Goal: Task Accomplishment & Management: Use online tool/utility

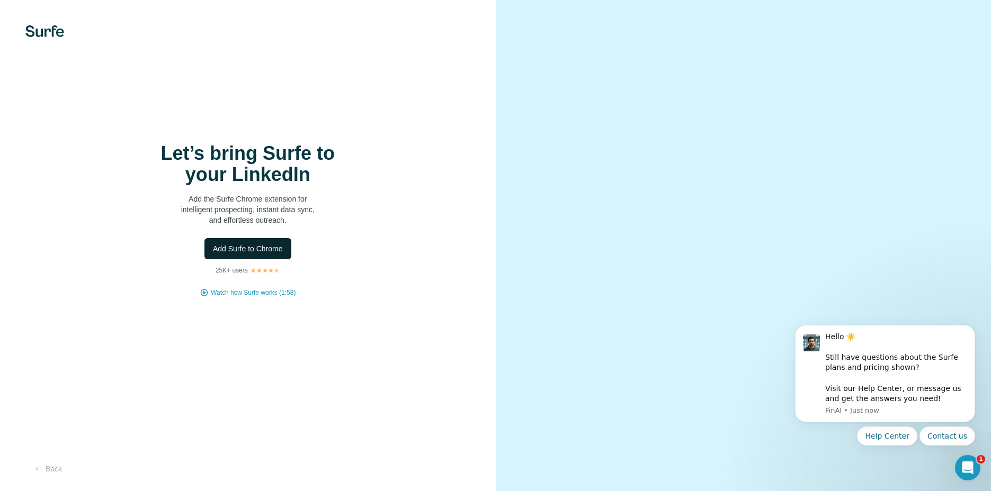
click at [255, 248] on span "Add Surfe to Chrome" at bounding box center [248, 249] width 70 height 11
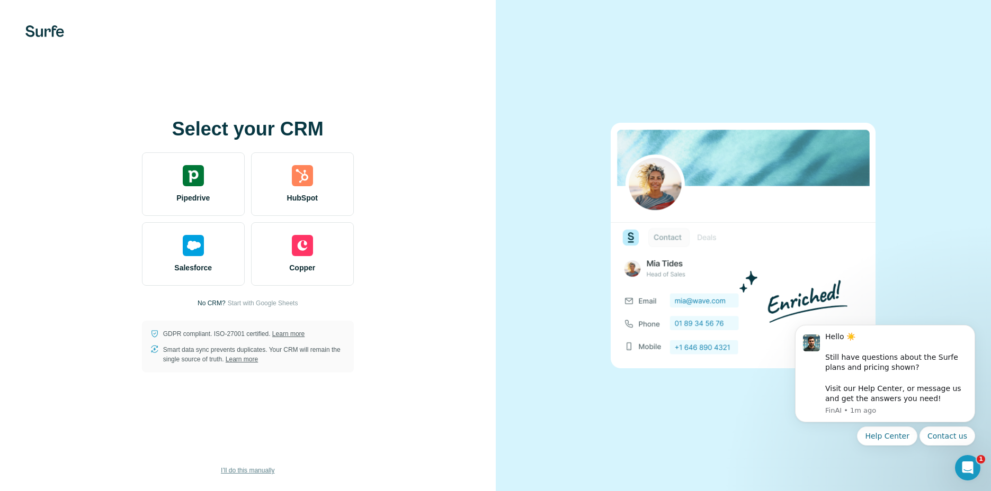
click at [256, 468] on span "I’ll do this manually" at bounding box center [247, 471] width 53 height 10
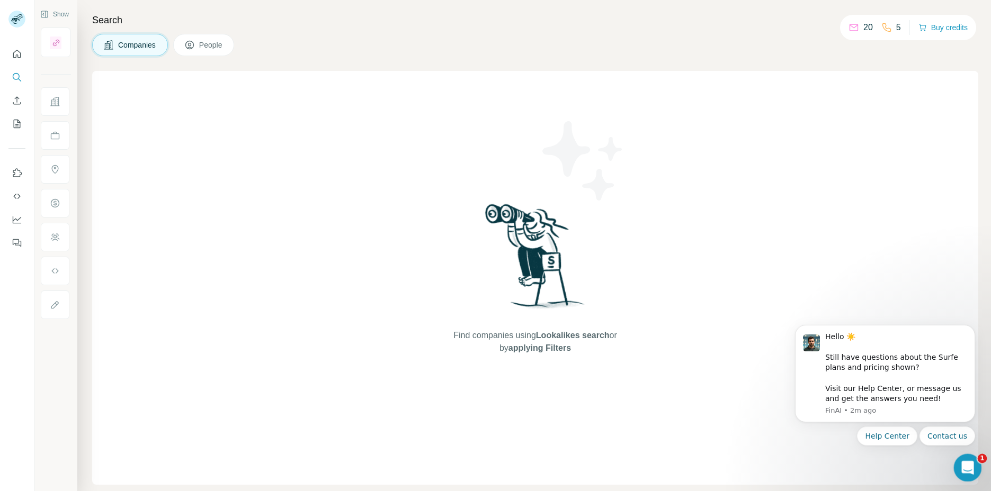
click at [965, 469] on icon "Open Intercom Messenger" at bounding box center [965, 466] width 17 height 17
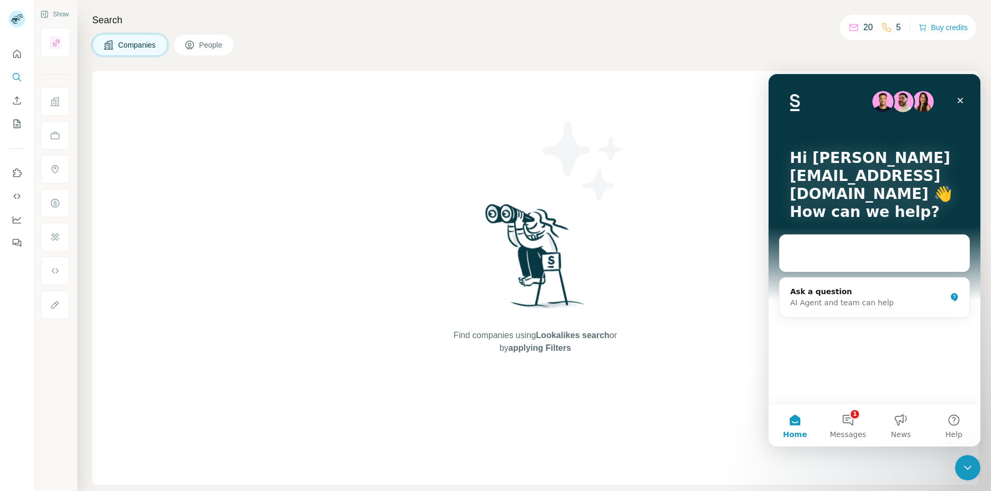
click at [659, 165] on div "Find companies using Lookalikes search or by applying Filters" at bounding box center [535, 278] width 886 height 414
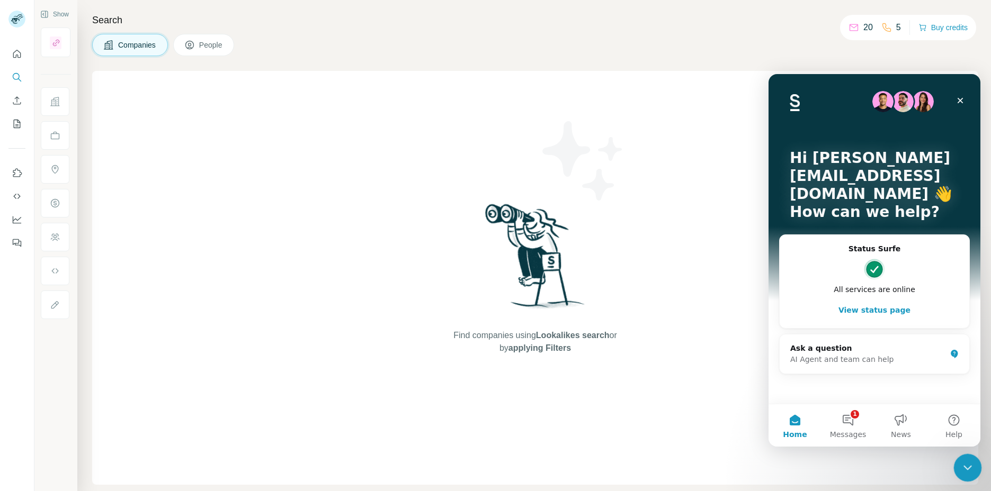
click at [970, 466] on icon "Close Intercom Messenger" at bounding box center [965, 466] width 13 height 13
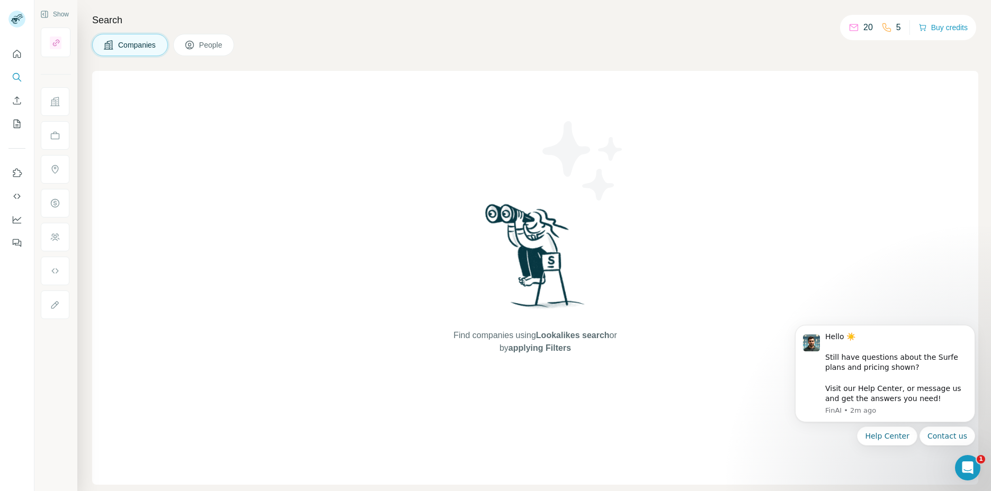
click at [127, 41] on span "Companies" at bounding box center [137, 45] width 39 height 11
click at [201, 42] on span "People" at bounding box center [211, 45] width 24 height 11
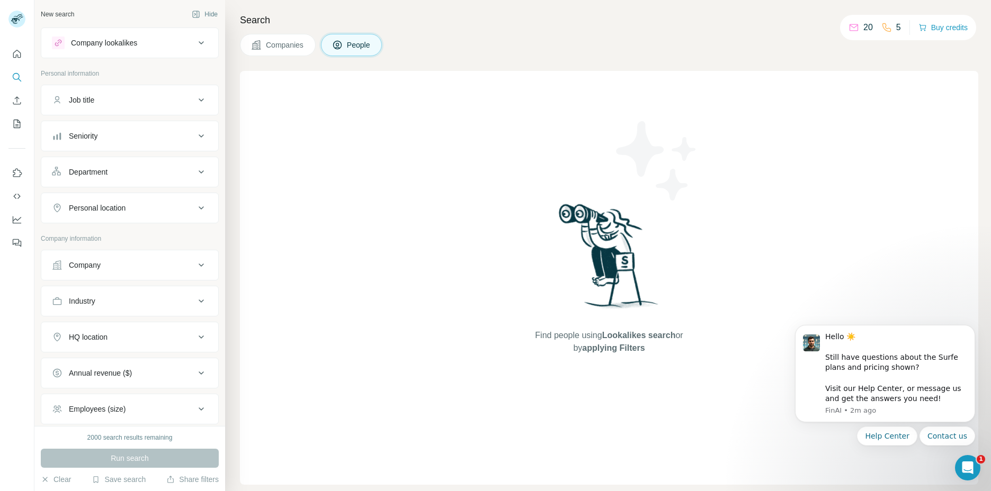
click at [284, 49] on span "Companies" at bounding box center [285, 45] width 39 height 11
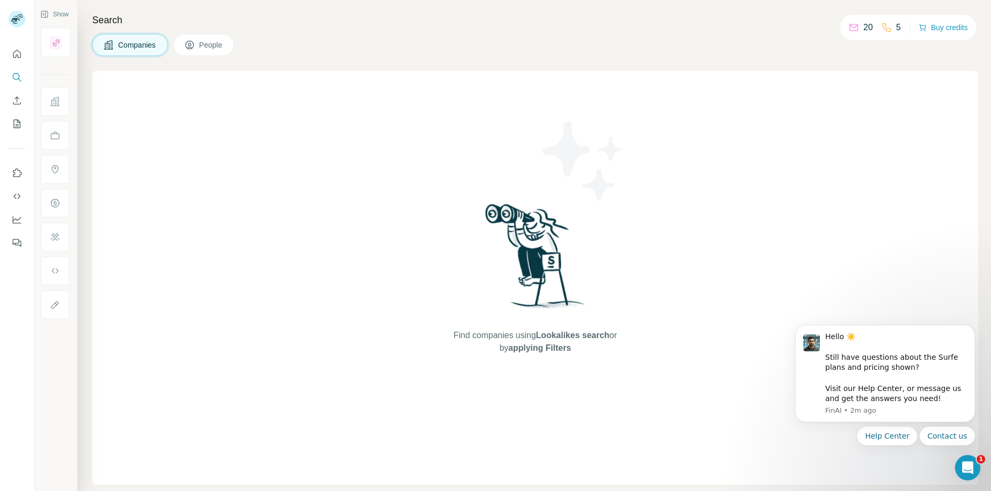
click at [145, 49] on span "Companies" at bounding box center [137, 45] width 39 height 11
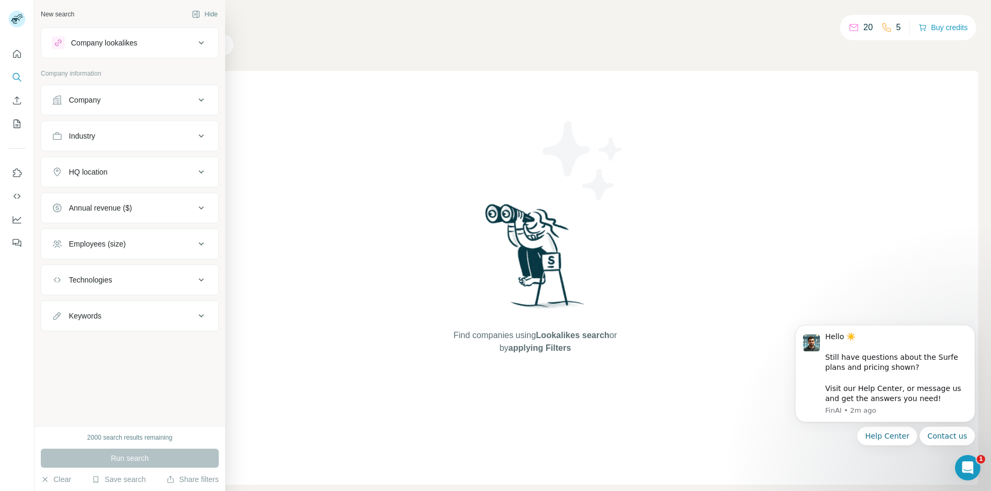
click at [136, 104] on div "Company" at bounding box center [123, 100] width 143 height 11
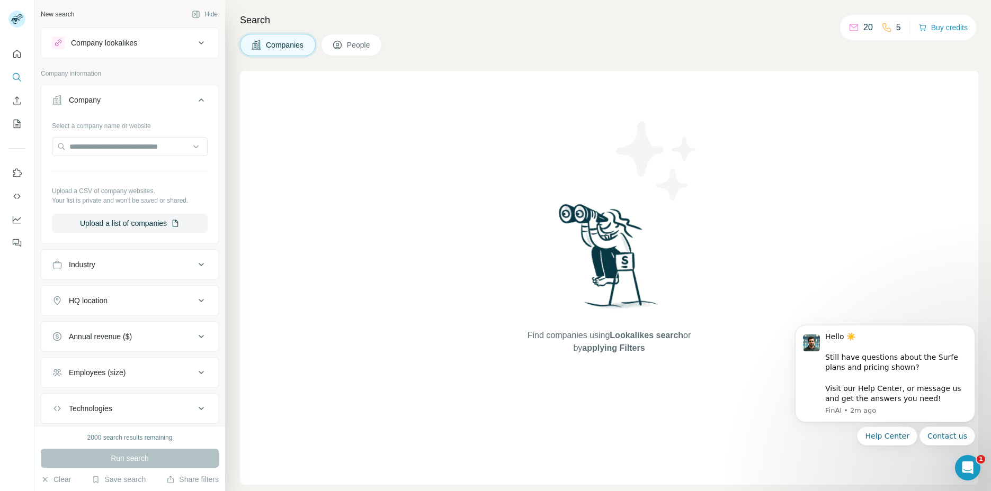
click at [136, 104] on div "Company" at bounding box center [123, 100] width 143 height 11
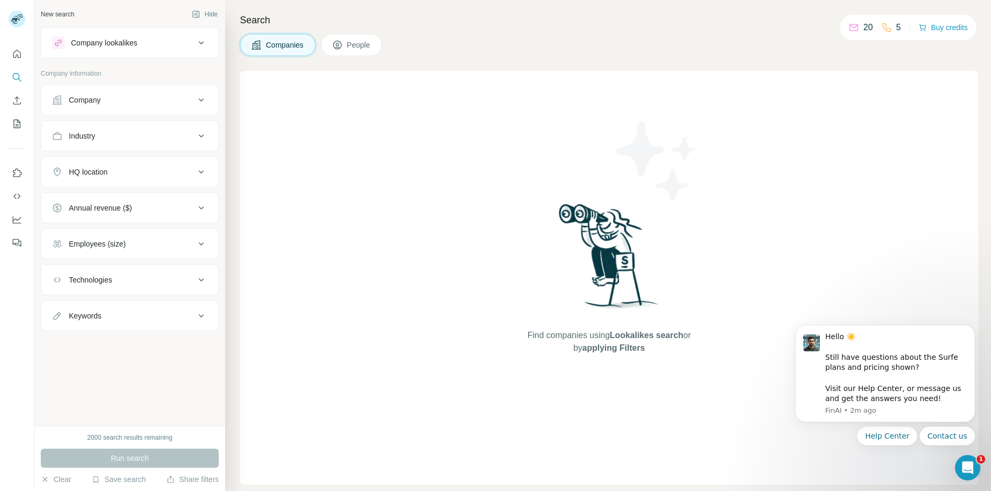
click at [134, 170] on div "HQ location" at bounding box center [123, 172] width 143 height 11
click at [107, 201] on input "text" at bounding box center [130, 198] width 156 height 19
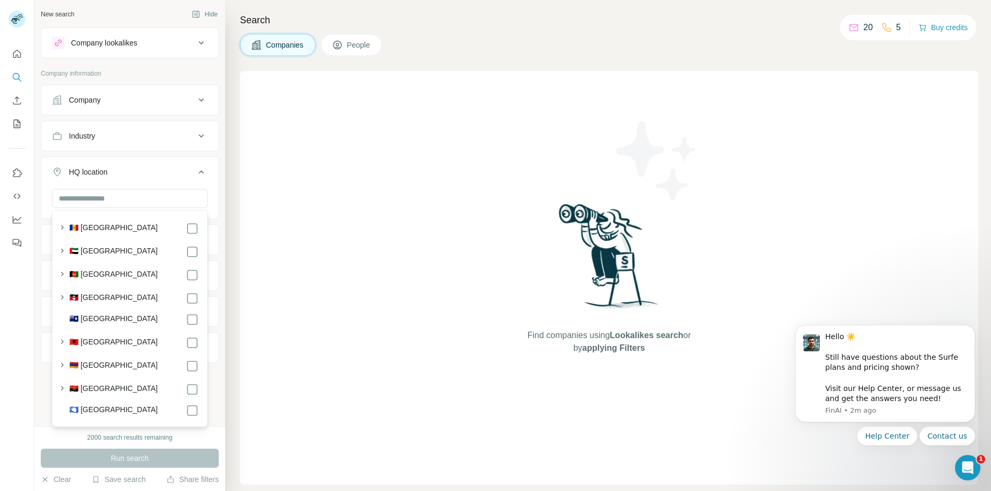
click at [117, 102] on div "Company" at bounding box center [123, 100] width 143 height 11
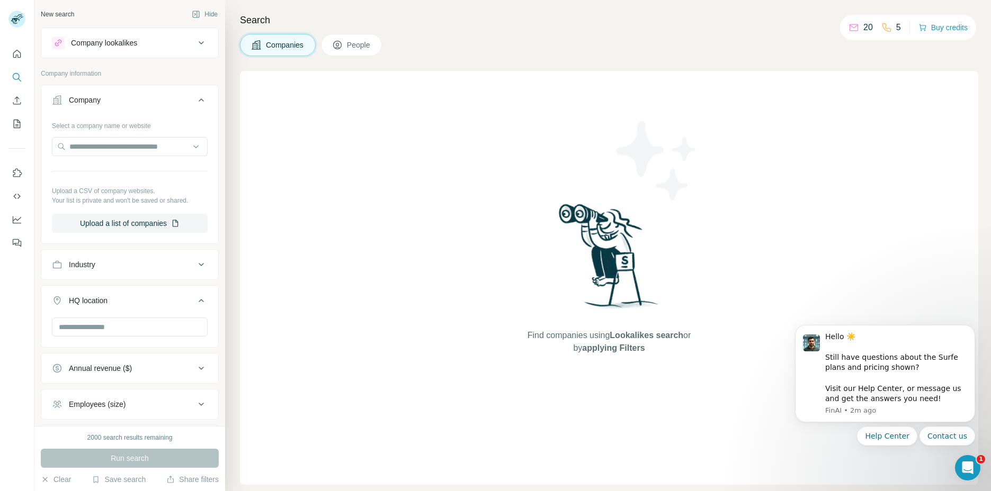
click at [124, 266] on div "Industry" at bounding box center [123, 264] width 143 height 11
click at [136, 353] on input "text" at bounding box center [130, 358] width 156 height 19
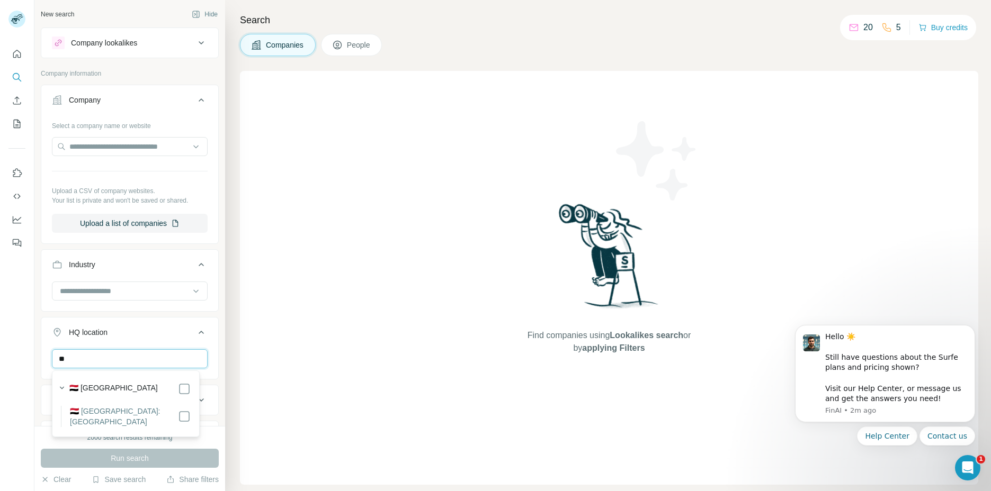
type input "*"
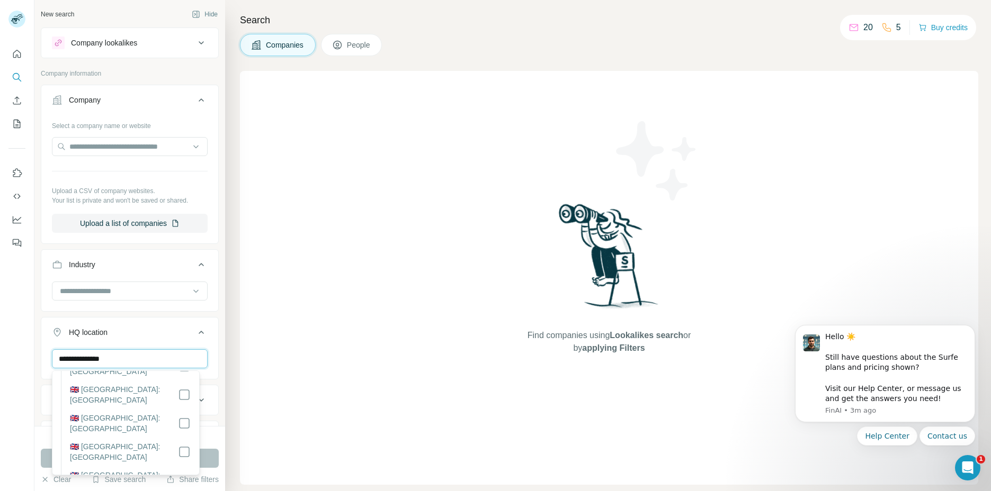
scroll to position [726, 0]
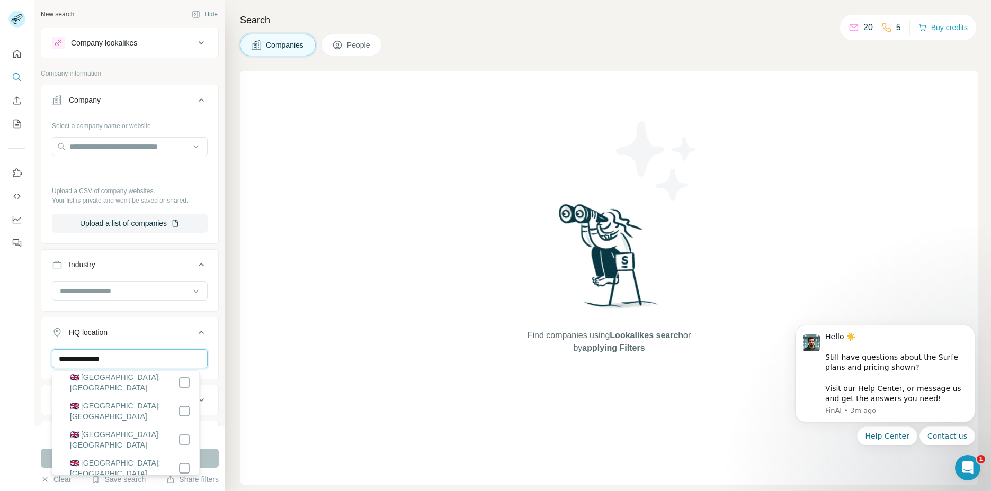
click at [144, 359] on input "**********" at bounding box center [130, 358] width 156 height 19
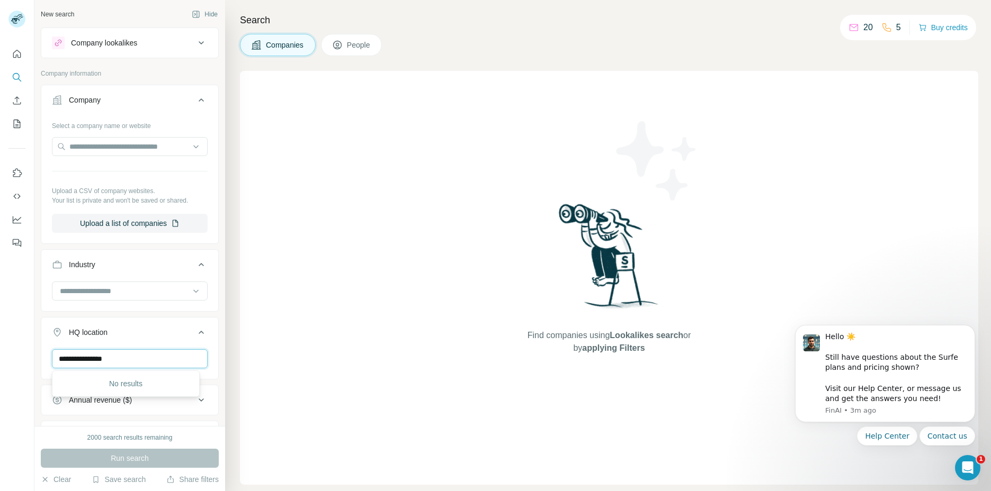
scroll to position [0, 0]
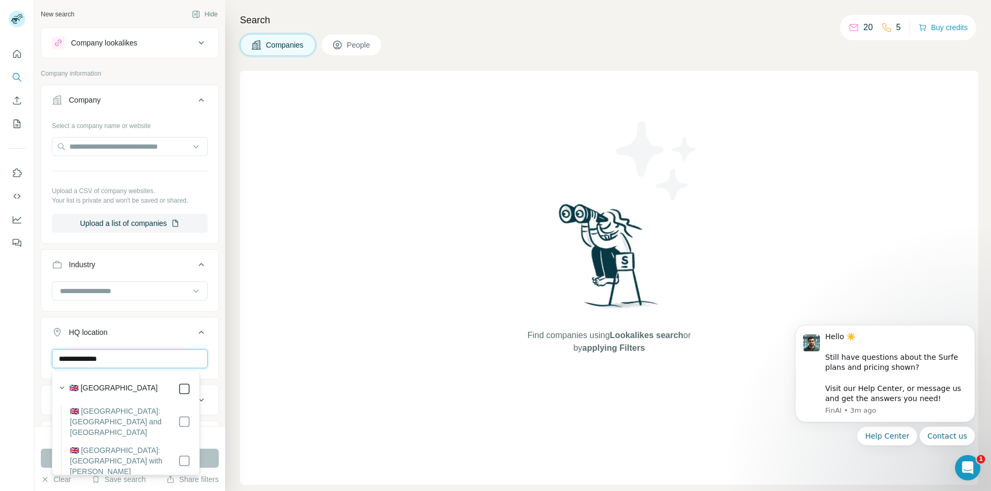
type input "**********"
click at [154, 326] on button "HQ location 1" at bounding box center [129, 335] width 177 height 30
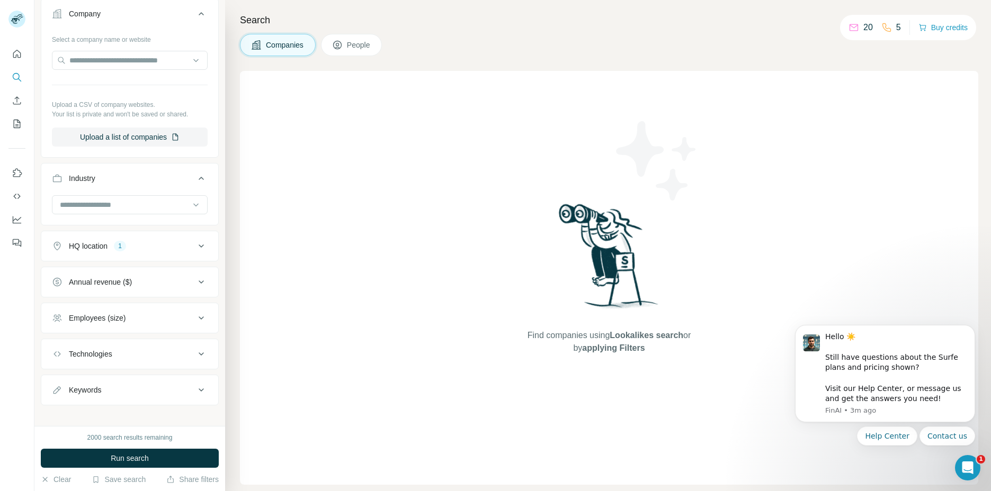
scroll to position [95, 0]
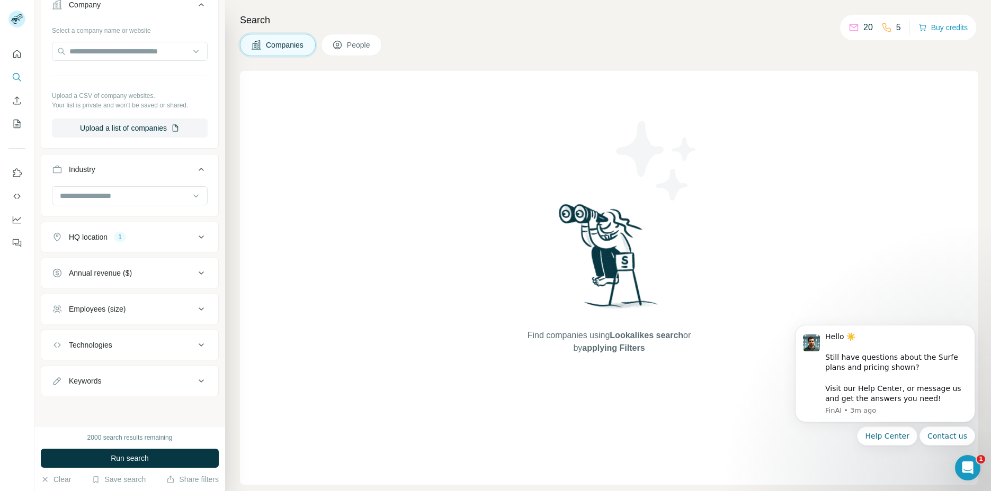
click at [136, 312] on div "Employees (size)" at bounding box center [123, 309] width 143 height 11
click at [57, 354] on icon at bounding box center [58, 352] width 13 height 13
click at [48, 371] on div "0-1 2-10 11-50 [PHONE_NUMBER] 501-1K 1K-5K 5K-10K 10K-50K 50K-100K 100K-500K 50…" at bounding box center [129, 452] width 177 height 253
click at [59, 370] on icon at bounding box center [58, 371] width 13 height 13
click at [195, 309] on icon at bounding box center [201, 309] width 13 height 13
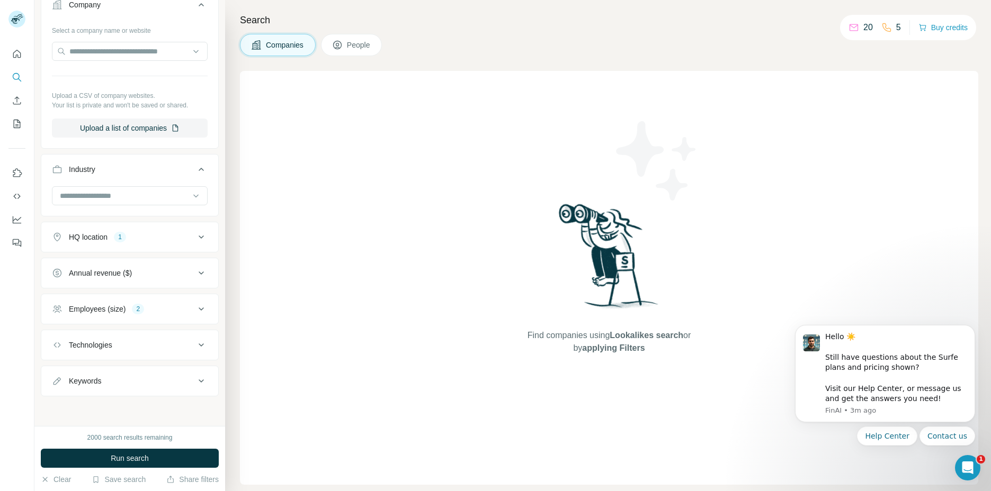
click at [138, 462] on span "Run search" at bounding box center [130, 458] width 38 height 11
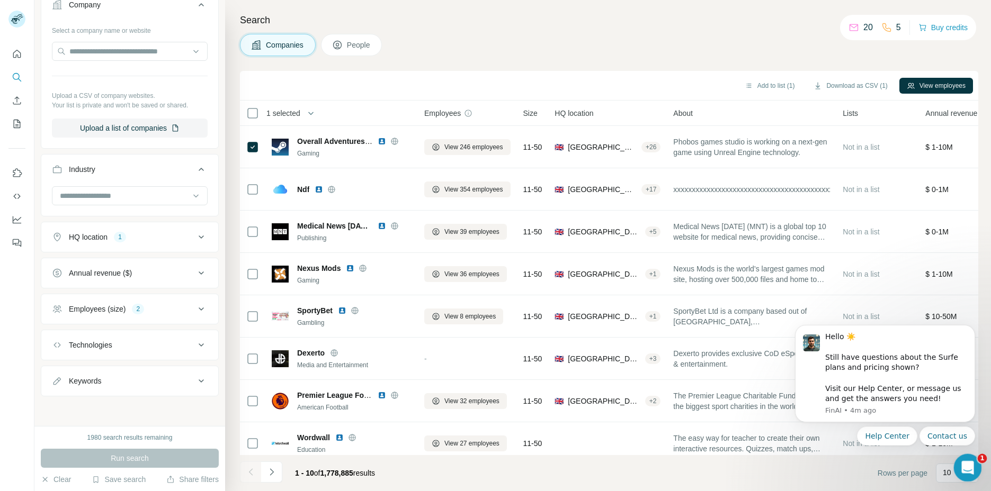
click at [969, 465] on icon "Open Intercom Messenger" at bounding box center [965, 466] width 17 height 17
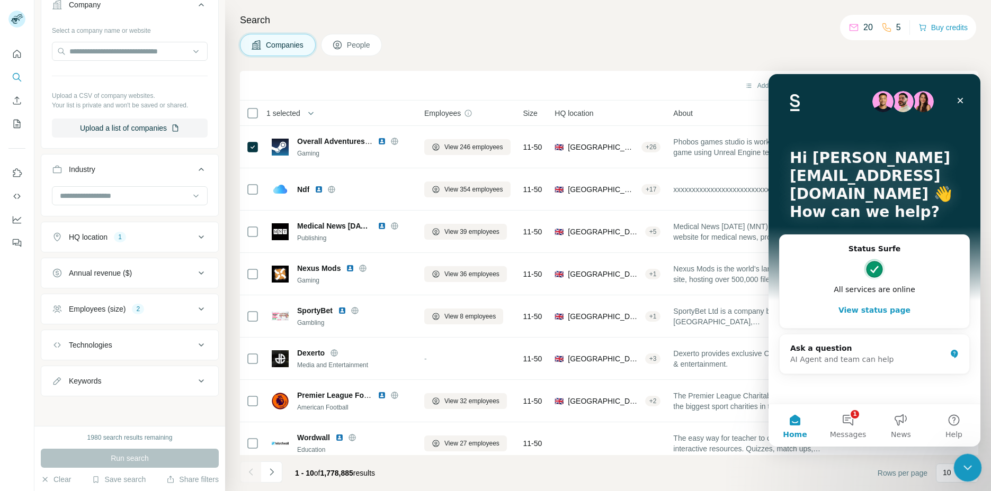
click at [968, 465] on icon "Close Intercom Messenger" at bounding box center [965, 466] width 7 height 4
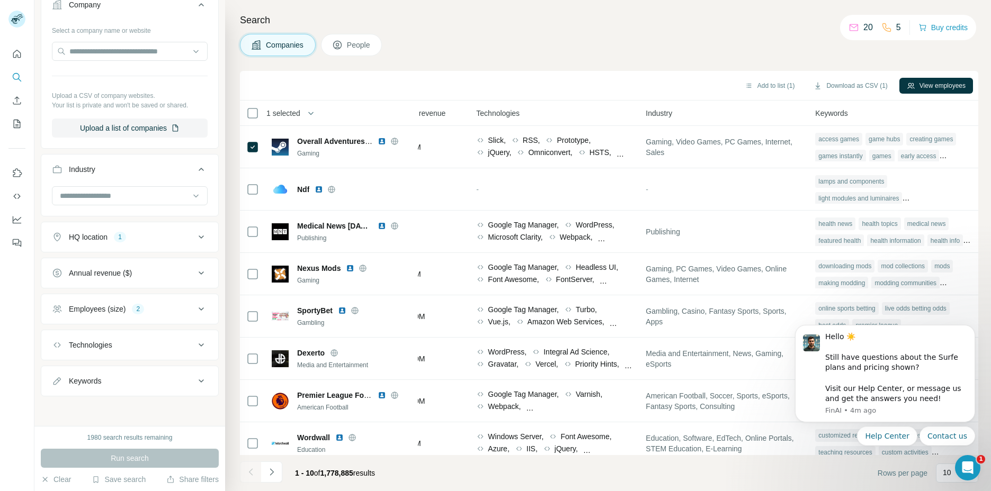
scroll to position [0, 542]
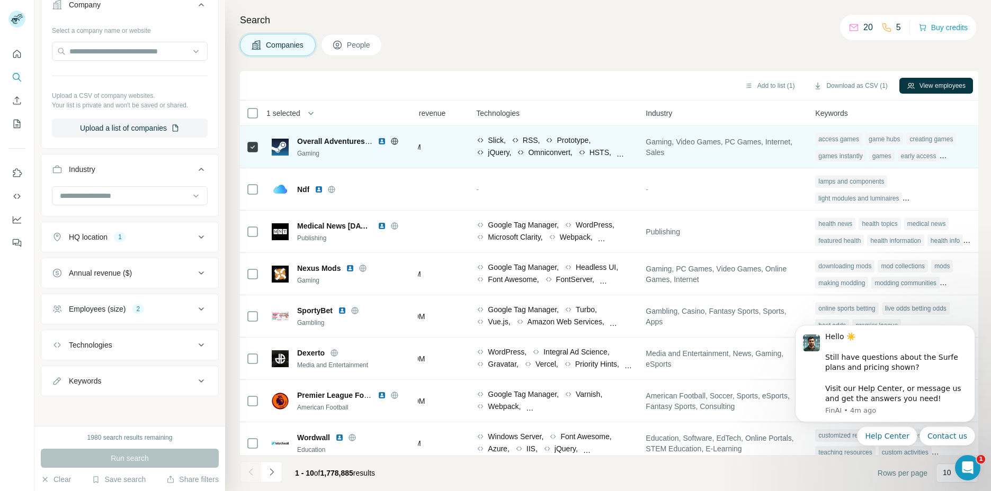
click at [959, 154] on div "access games game hubs creating games games instantly games early access game s…" at bounding box center [893, 147] width 157 height 34
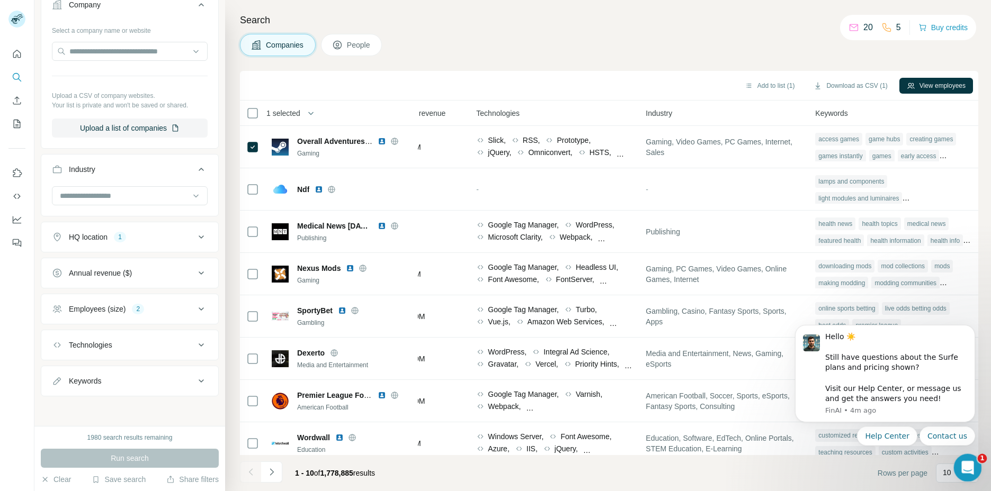
click at [967, 460] on icon "Open Intercom Messenger" at bounding box center [965, 466] width 17 height 17
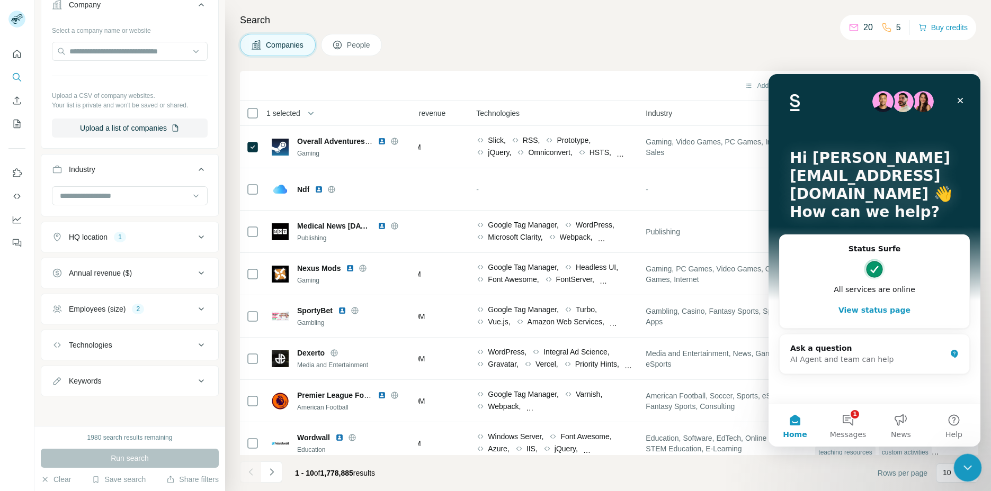
click at [969, 468] on icon "Close Intercom Messenger" at bounding box center [965, 466] width 13 height 13
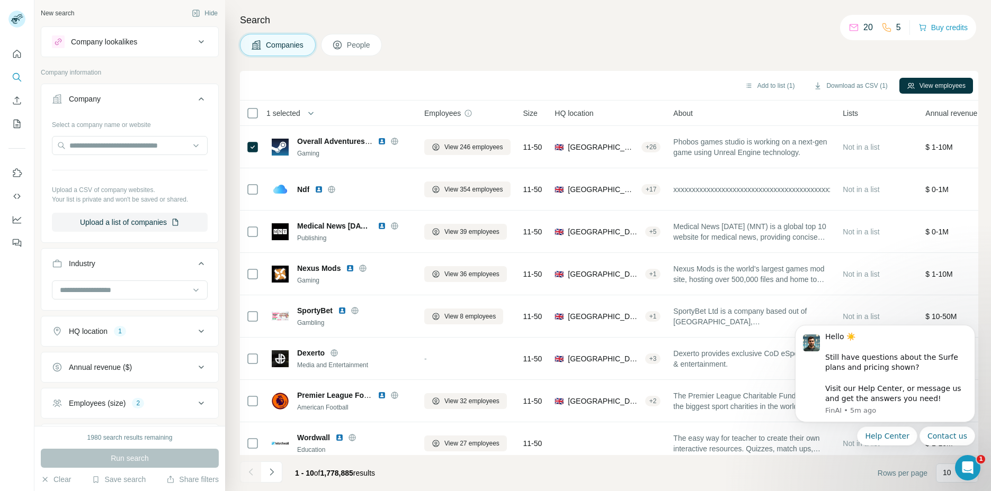
scroll to position [0, 0]
click at [147, 337] on div "HQ location 1" at bounding box center [123, 332] width 143 height 11
click at [80, 401] on button "Clear all" at bounding box center [70, 402] width 36 height 10
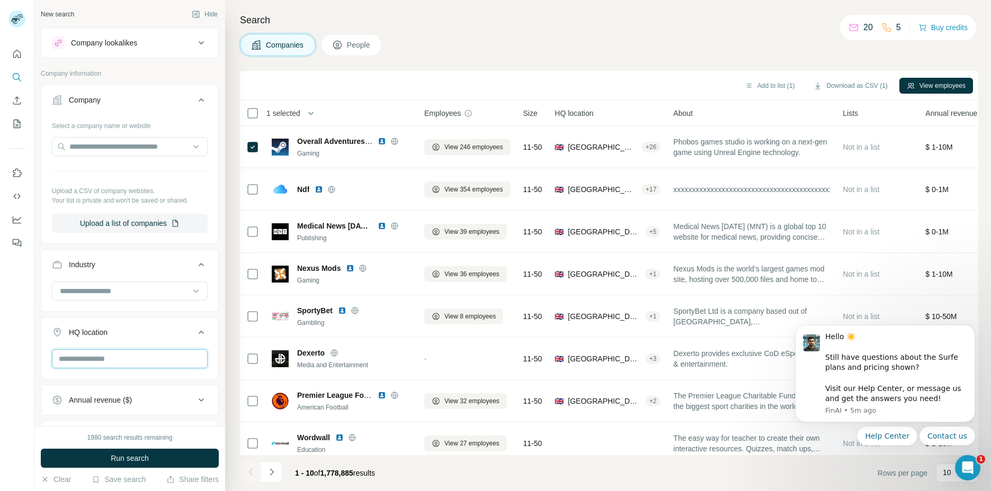
click at [100, 363] on input "text" at bounding box center [130, 358] width 156 height 19
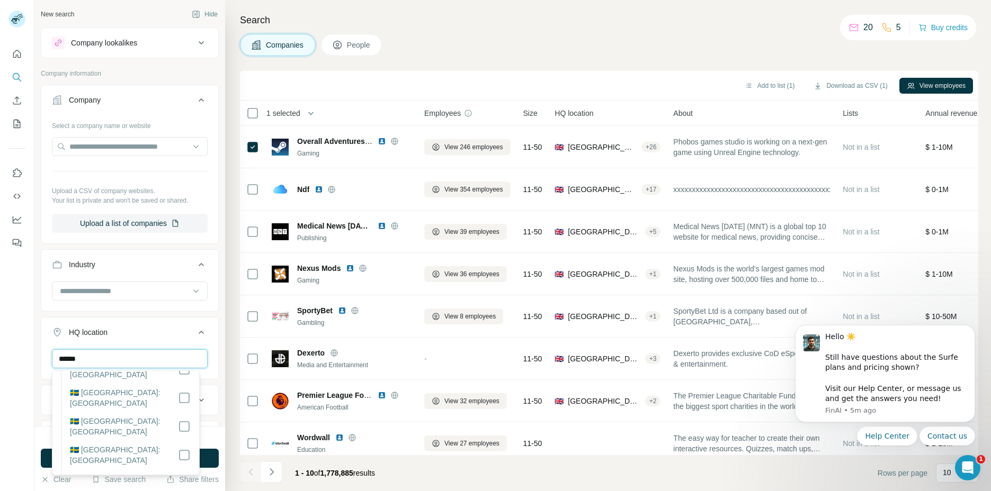
scroll to position [239, 0]
type input "******"
click at [19, 338] on div at bounding box center [17, 245] width 34 height 491
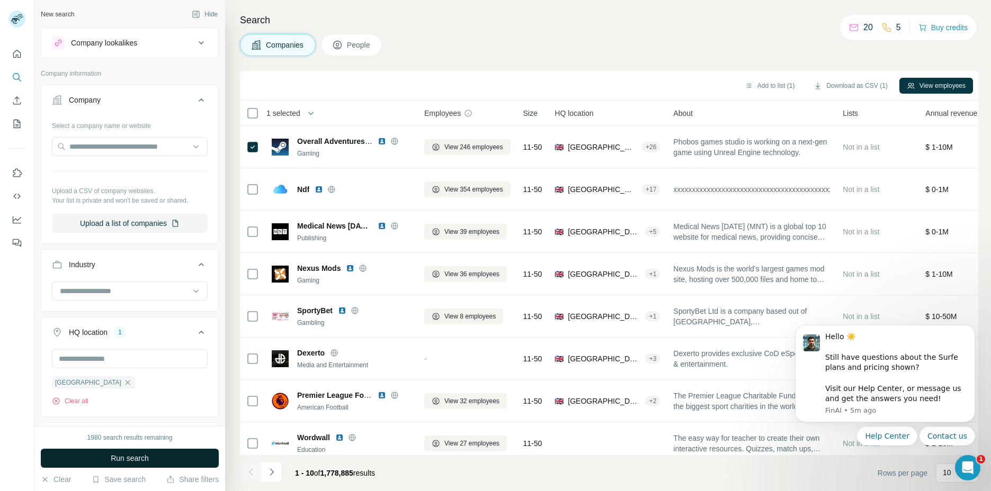
click at [145, 455] on span "Run search" at bounding box center [130, 458] width 38 height 11
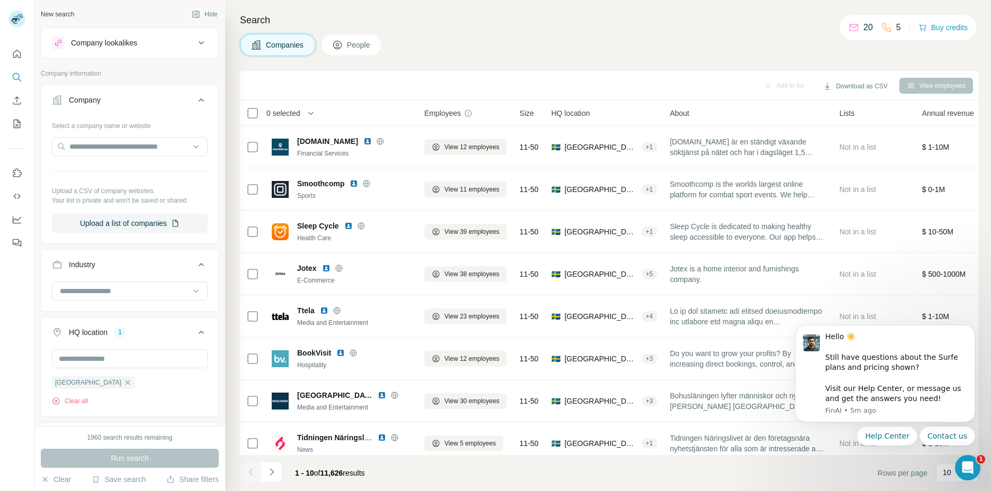
click at [357, 44] on span "People" at bounding box center [359, 45] width 24 height 11
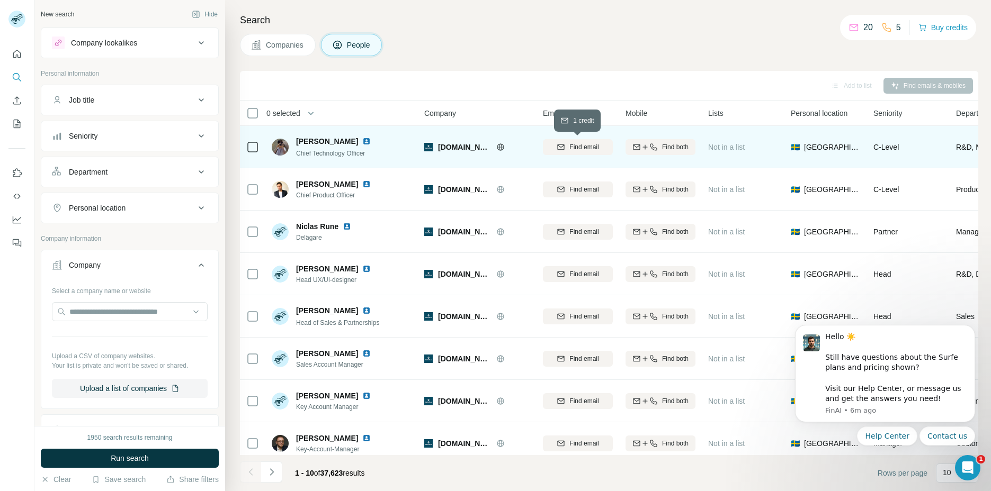
click at [576, 146] on span "Find email" at bounding box center [583, 147] width 29 height 10
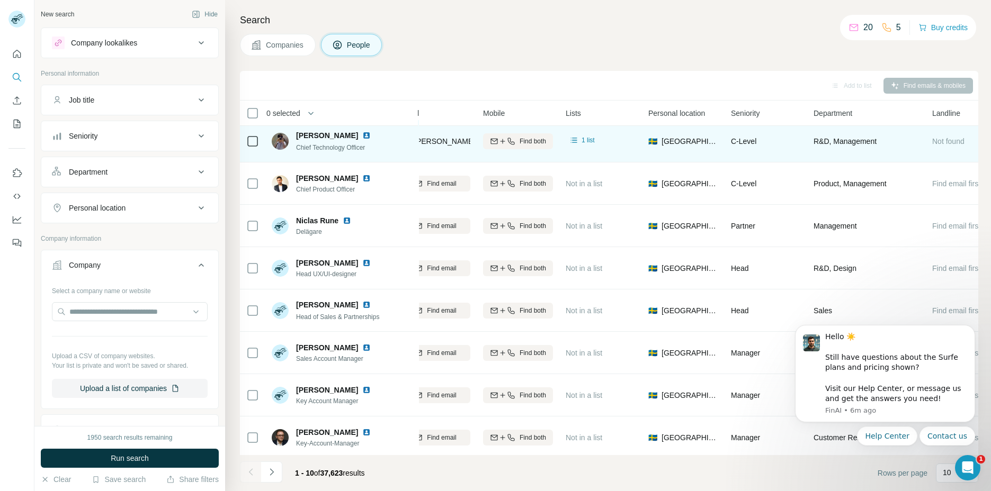
scroll to position [6, 178]
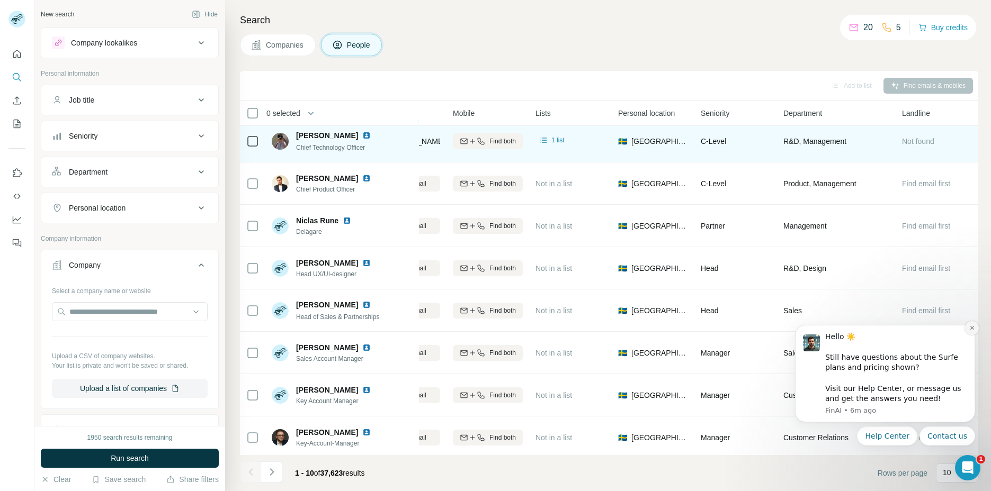
click at [973, 329] on icon "Dismiss notification" at bounding box center [972, 328] width 6 height 6
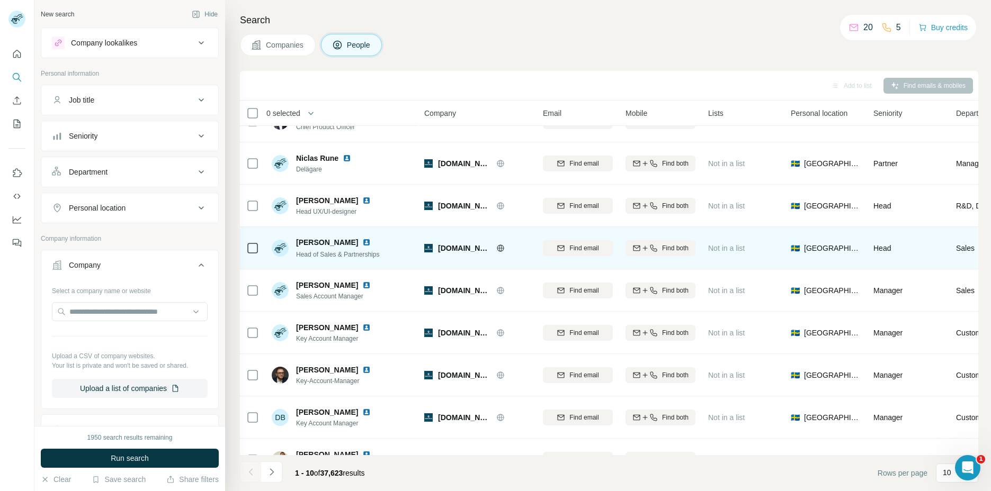
scroll to position [0, 0]
